Goal: Register for event/course

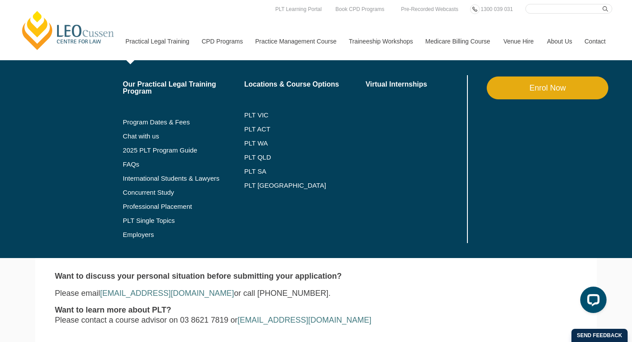
click at [254, 166] on li "PLT SA" at bounding box center [305, 171] width 122 height 14
click at [251, 171] on link "PLT SA" at bounding box center [305, 171] width 122 height 7
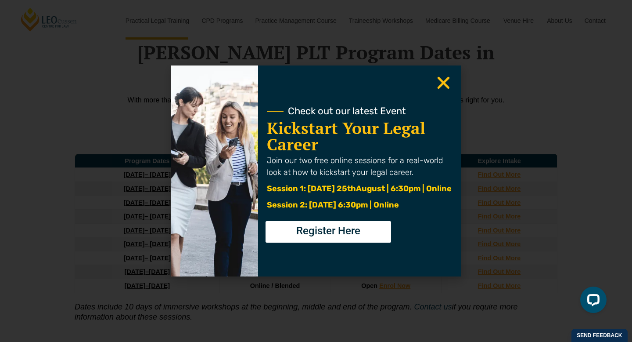
click at [443, 68] on div "Check out our latest Event Kickstart Your Legal Career Join our two free online…" at bounding box center [359, 170] width 203 height 211
click at [437, 78] on icon "Close" at bounding box center [443, 82] width 17 height 17
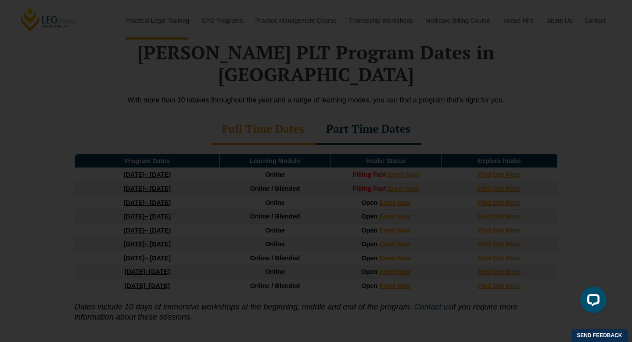
click at [444, 76] on icon "Close" at bounding box center [443, 82] width 17 height 17
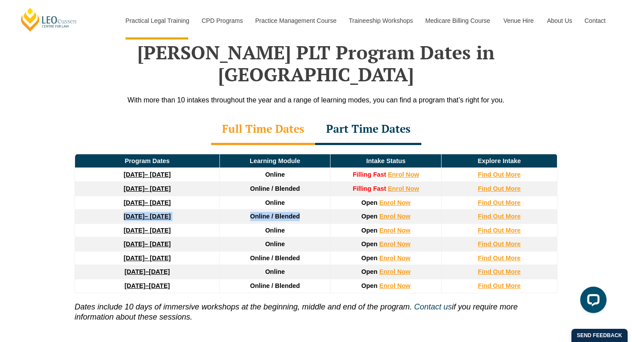
drag, startPoint x: 98, startPoint y: 197, endPoint x: 339, endPoint y: 195, distance: 240.6
click at [339, 209] on tr "16 February 2026 – 3 July 2026 Online / Blended Open Enrol Now Find Out More" at bounding box center [316, 216] width 483 height 14
click at [313, 223] on td "Online" at bounding box center [275, 230] width 111 height 14
